Goal: Task Accomplishment & Management: Use online tool/utility

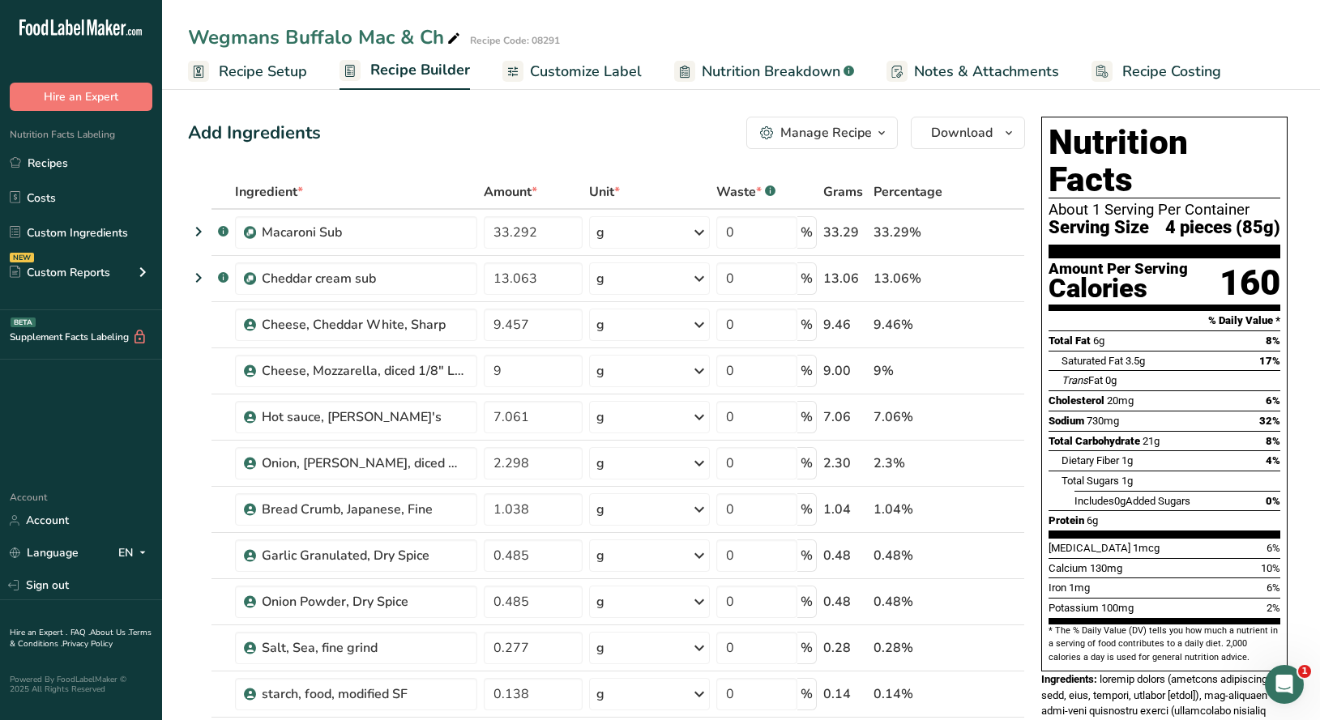
click at [262, 70] on span "Recipe Setup" at bounding box center [263, 72] width 88 height 22
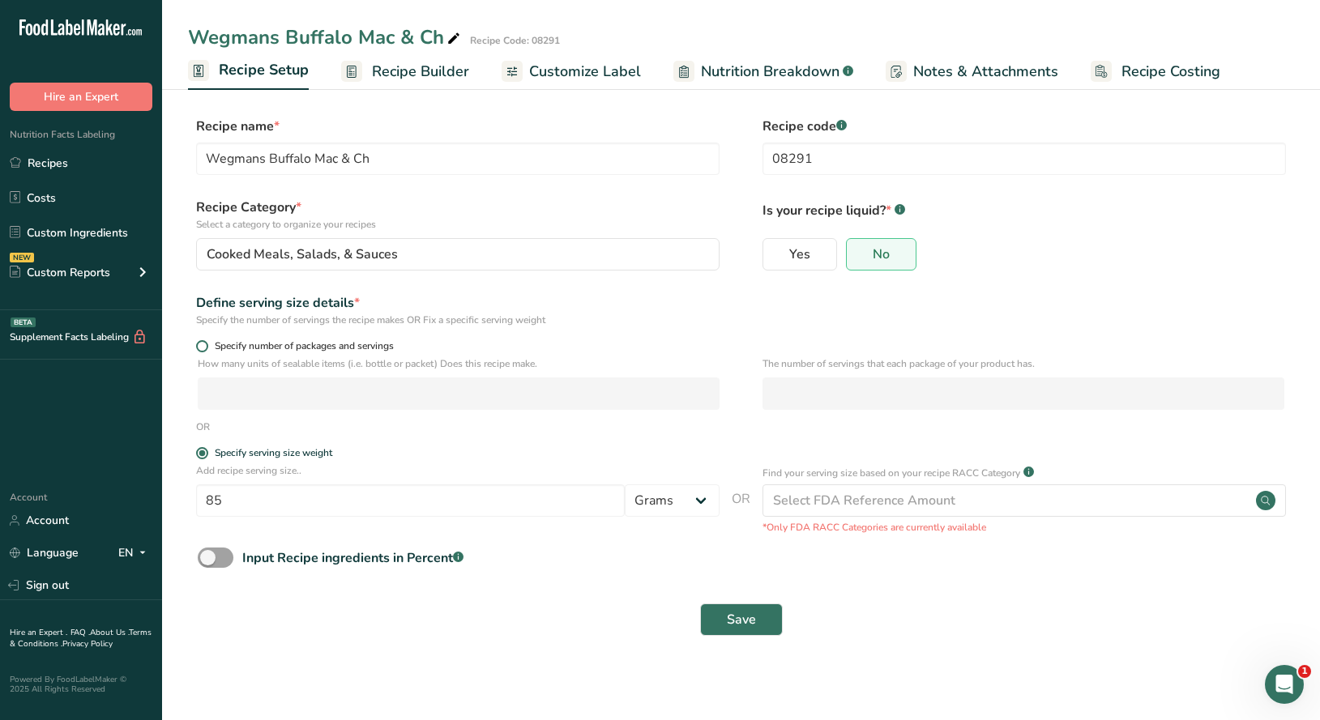
click at [207, 345] on span at bounding box center [202, 346] width 12 height 12
click at [207, 345] on input "Specify number of packages and servings" at bounding box center [201, 346] width 11 height 11
radio input "true"
radio input "false"
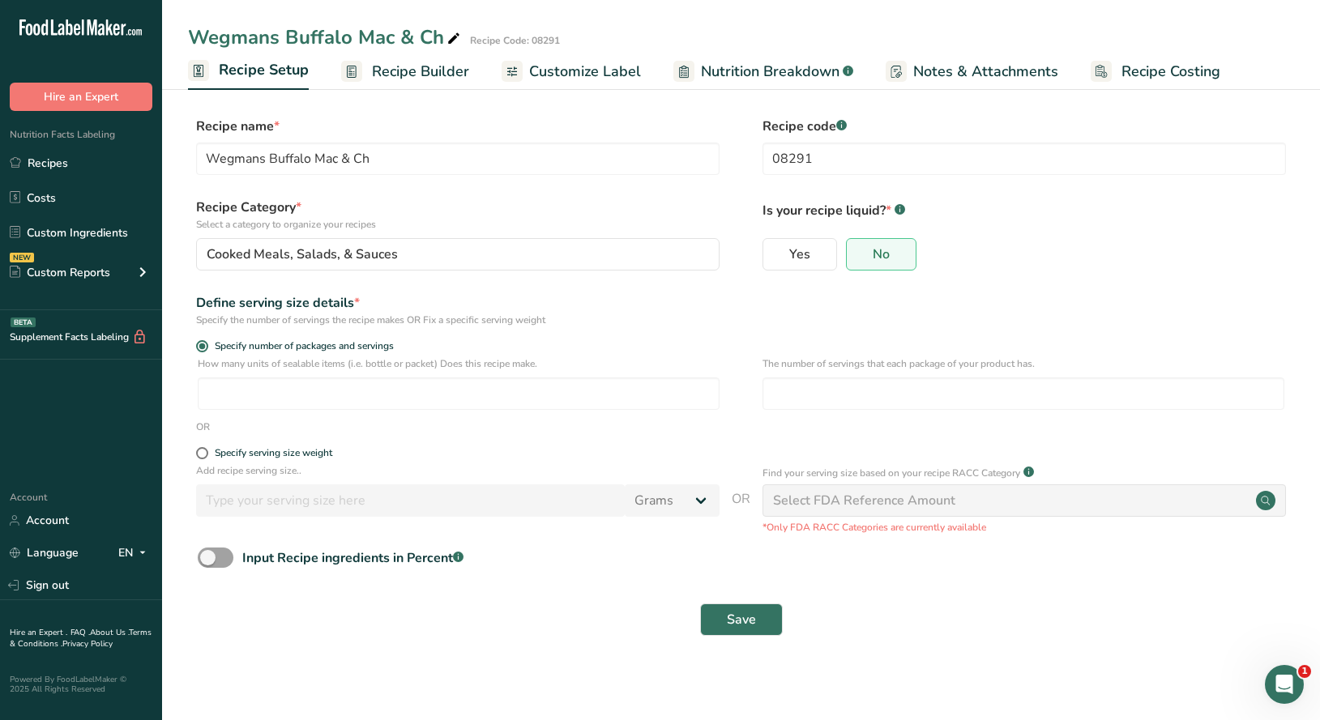
click at [801, 376] on div "The number of servings that each package of your product has." at bounding box center [1023, 387] width 522 height 63
click at [807, 389] on input "number" at bounding box center [1023, 393] width 522 height 32
click at [678, 395] on input "number" at bounding box center [459, 393] width 522 height 32
click at [793, 394] on input "number" at bounding box center [1023, 393] width 522 height 32
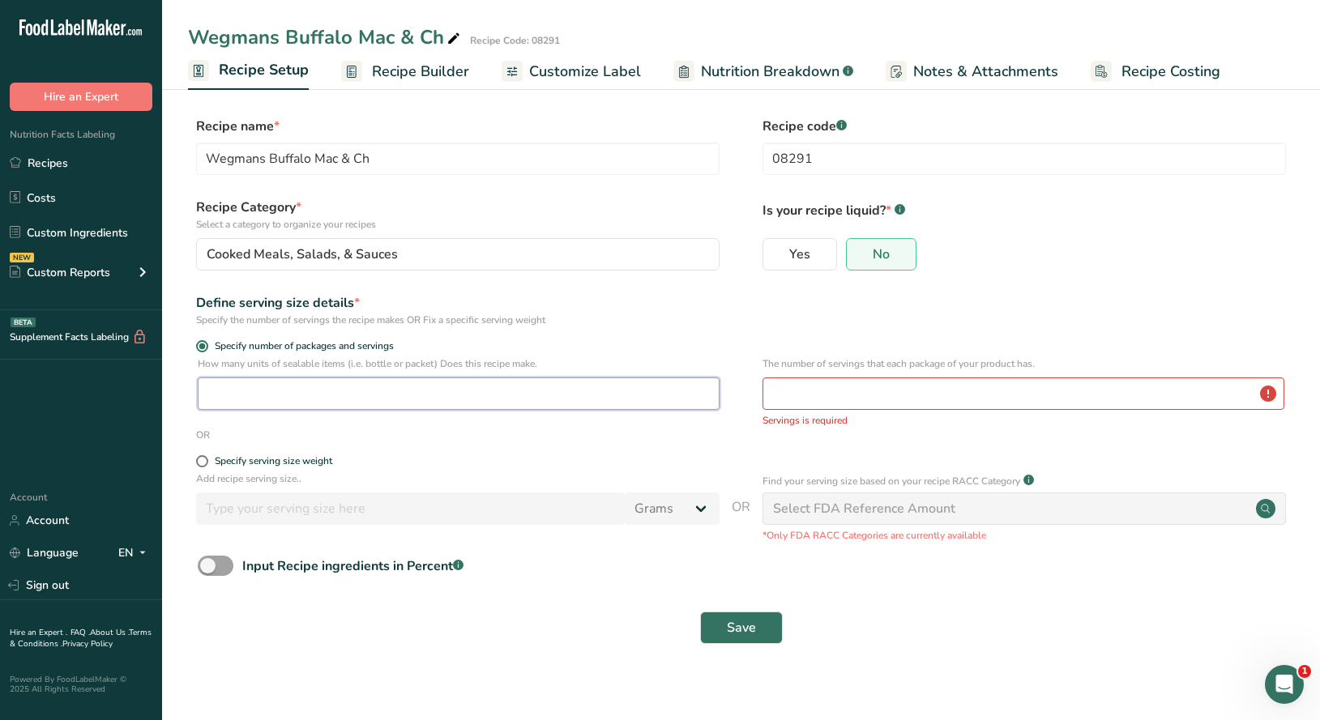
click at [488, 395] on input "number" at bounding box center [459, 393] width 522 height 32
type input "1"
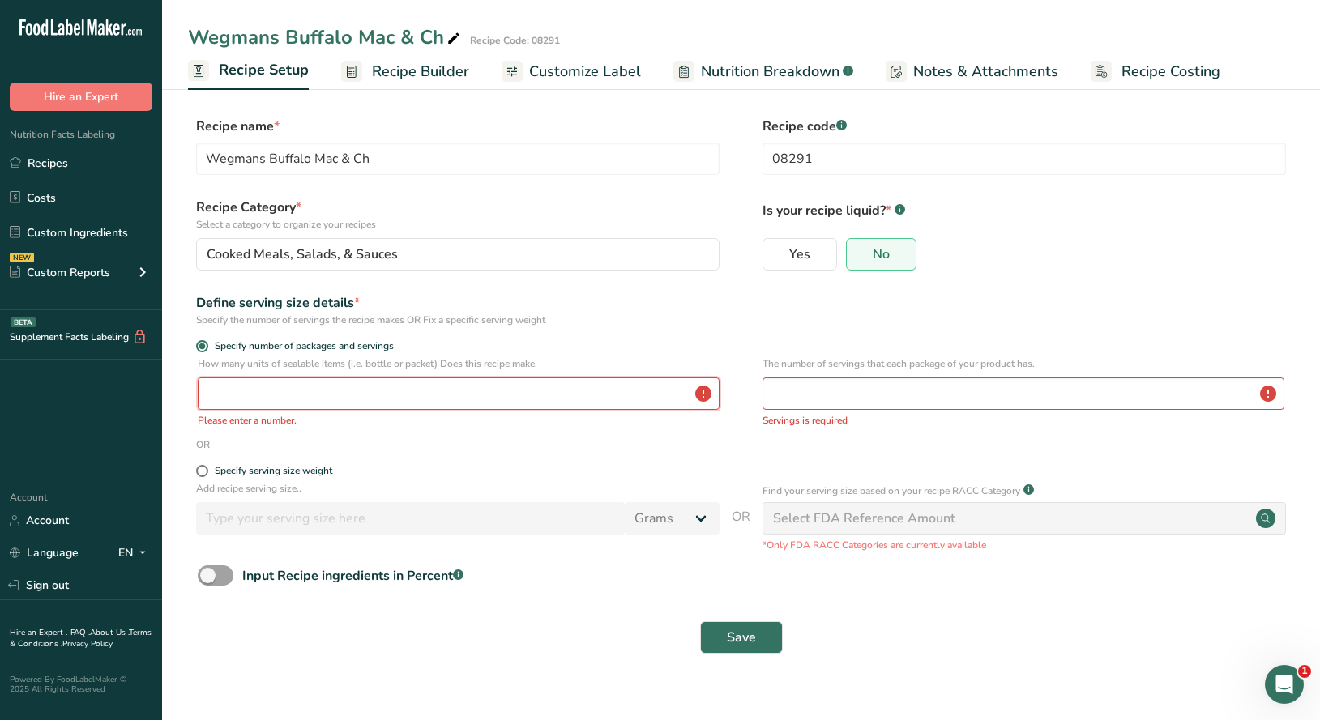
type input "1"
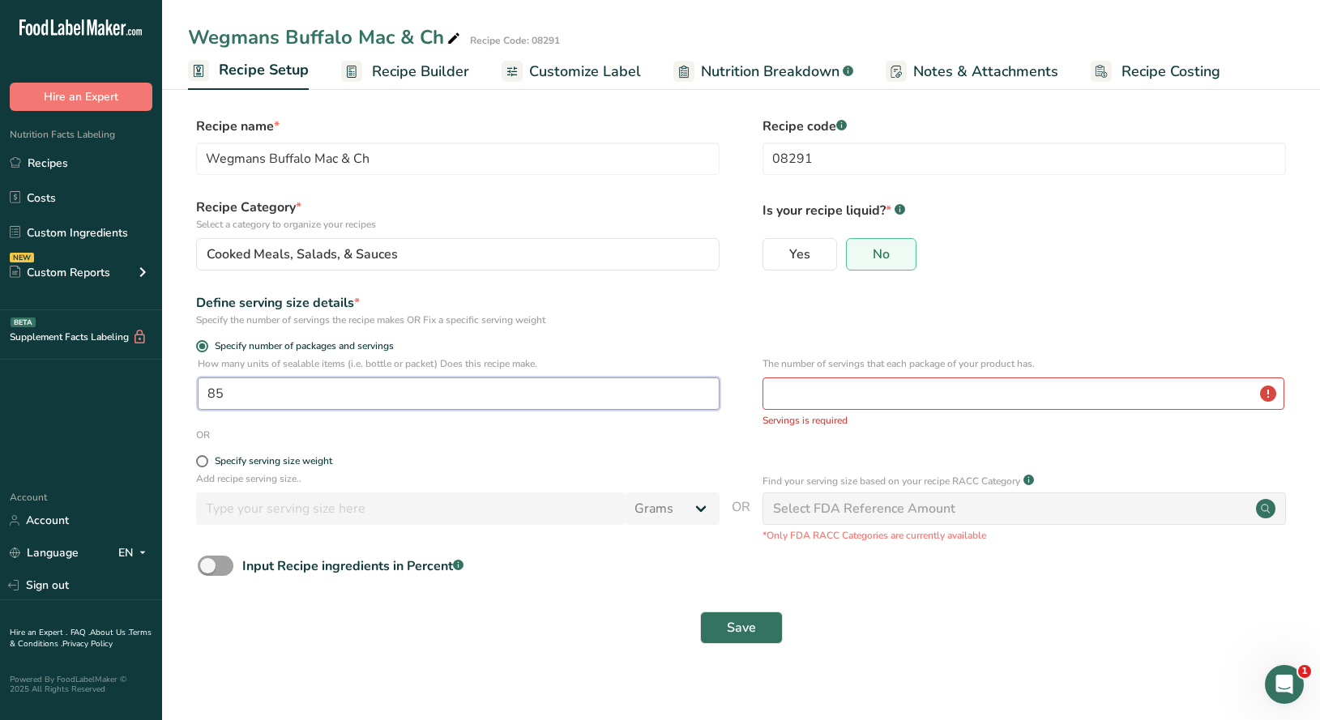
type input "1"
click at [207, 466] on label "Specify serving size weight" at bounding box center [457, 461] width 523 height 12
click at [207, 466] on input "Specify serving size weight" at bounding box center [201, 461] width 11 height 11
radio input "true"
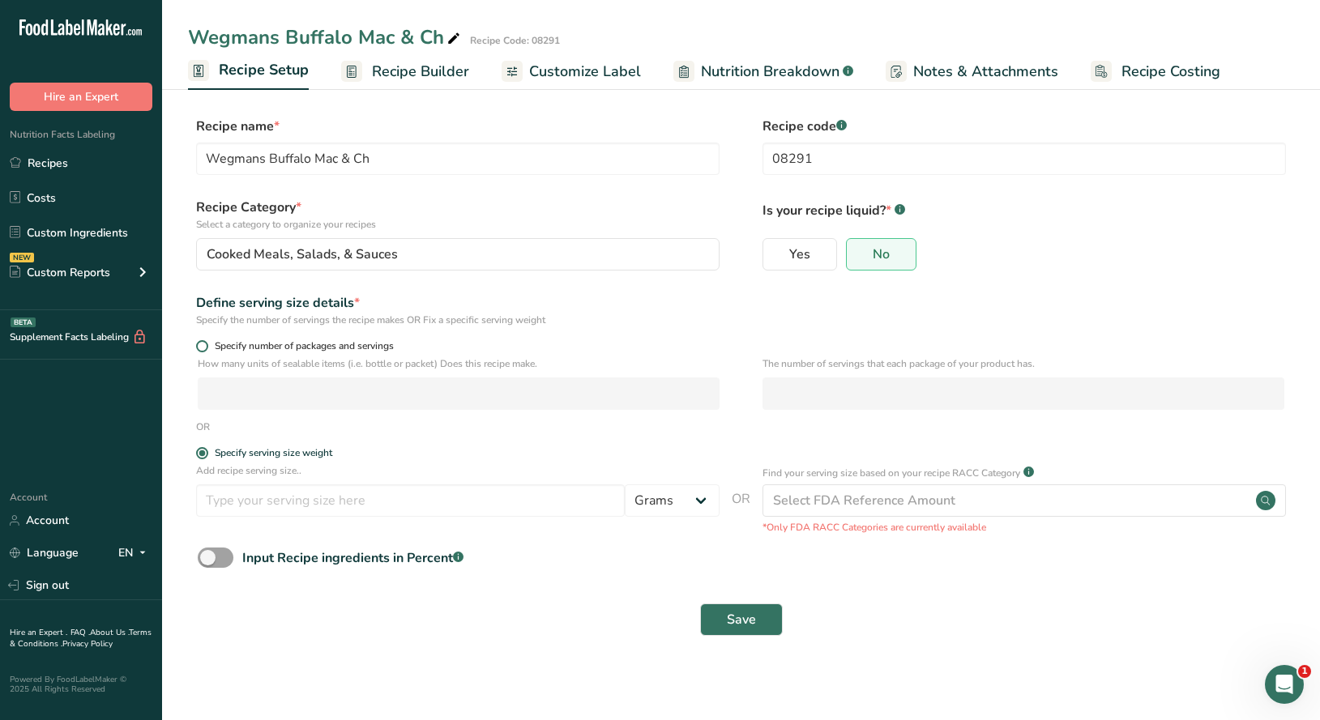
click at [314, 342] on span "Specify number of packages and servings" at bounding box center [301, 346] width 186 height 12
click at [207, 342] on input "Specify number of packages and servings" at bounding box center [201, 346] width 11 height 11
radio input "true"
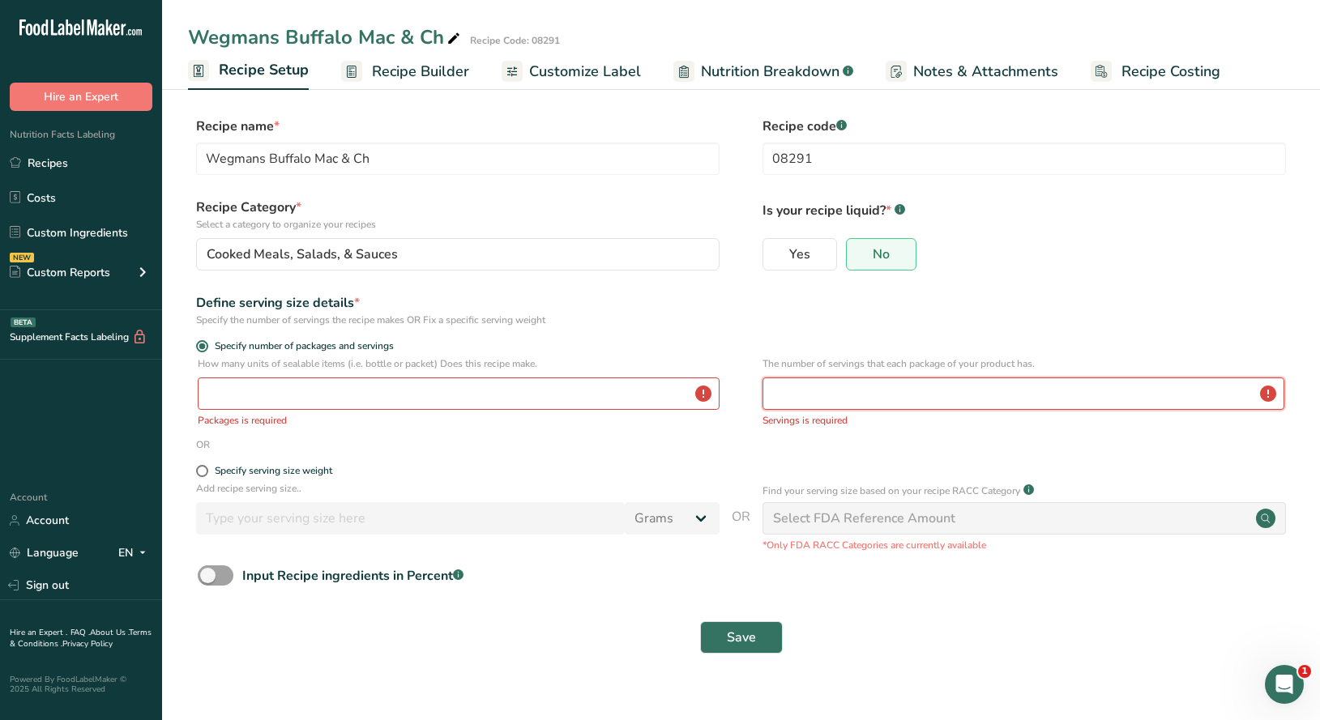
drag, startPoint x: 860, startPoint y: 399, endPoint x: 595, endPoint y: 383, distance: 266.2
click at [762, 383] on input "number" at bounding box center [1023, 393] width 522 height 32
click at [203, 471] on span at bounding box center [202, 471] width 12 height 12
click at [203, 471] on input "Specify serving size weight" at bounding box center [201, 471] width 11 height 11
radio input "true"
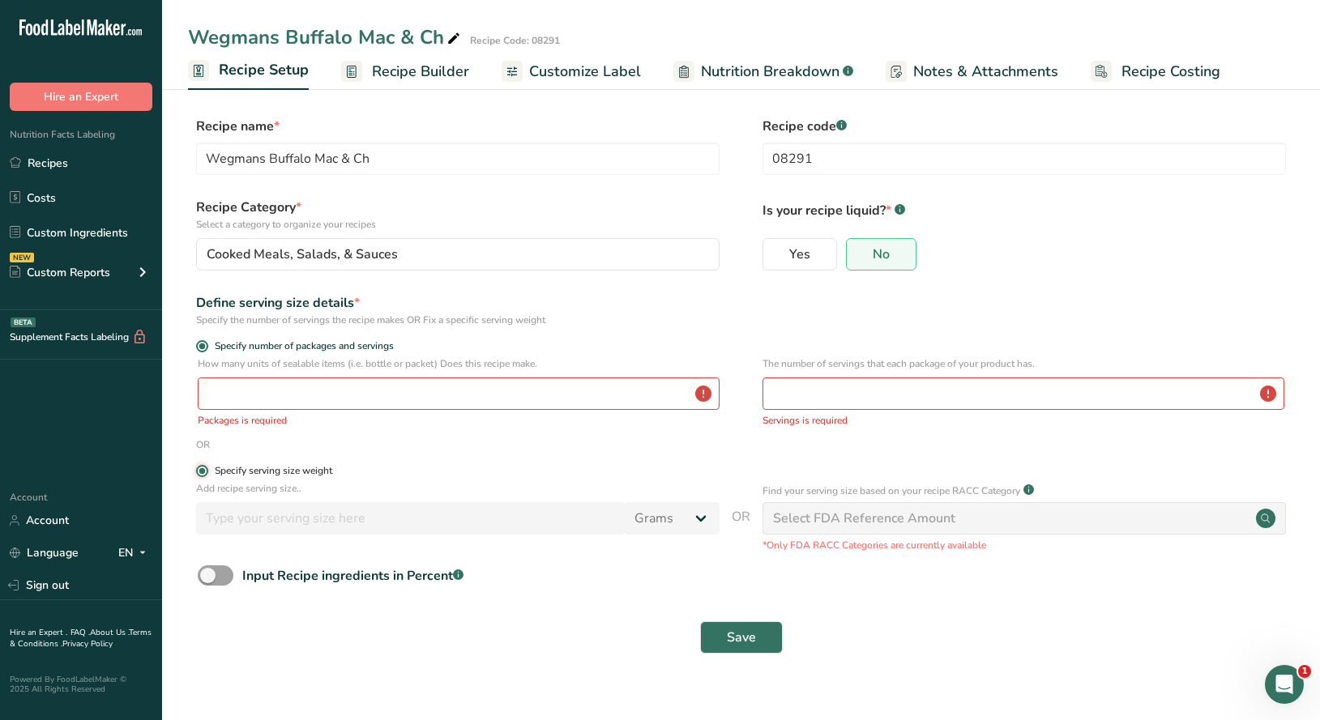
radio input "false"
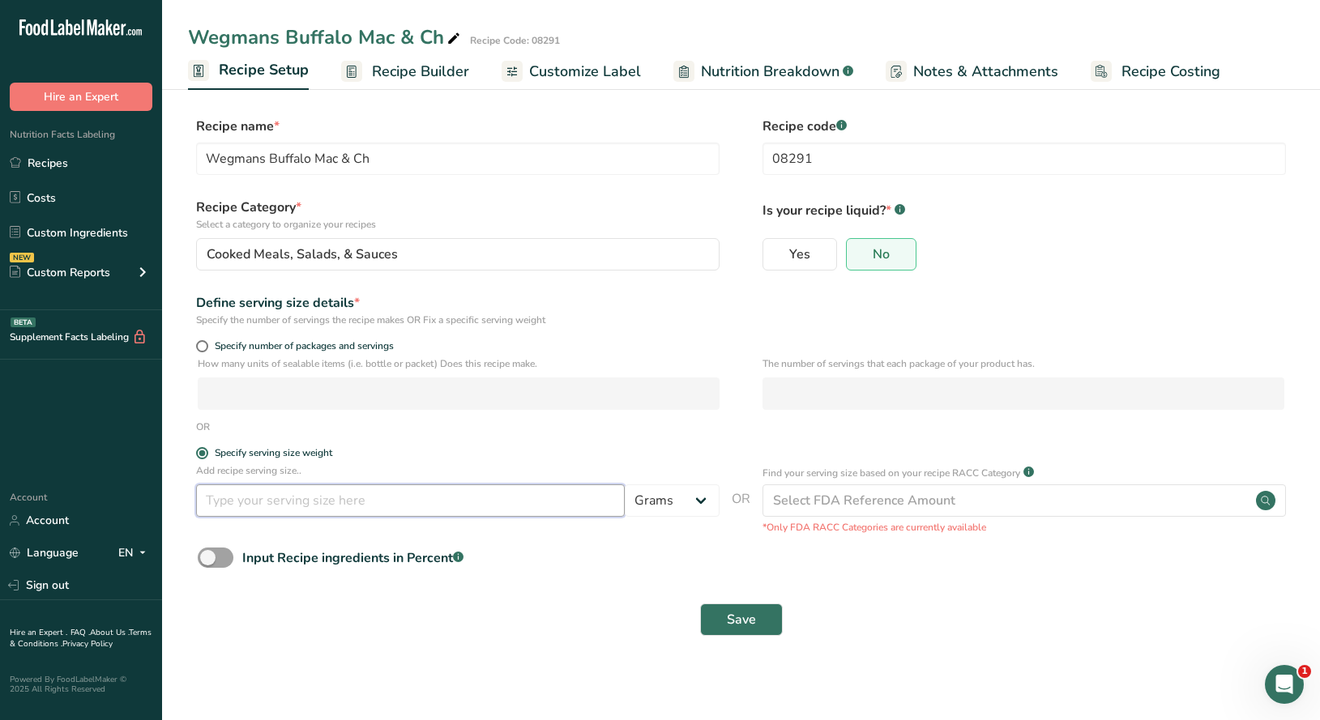
click at [305, 502] on input "number" at bounding box center [410, 500] width 429 height 32
type input "85"
click at [437, 82] on span "Recipe Builder" at bounding box center [420, 72] width 97 height 22
